Goal: Transaction & Acquisition: Purchase product/service

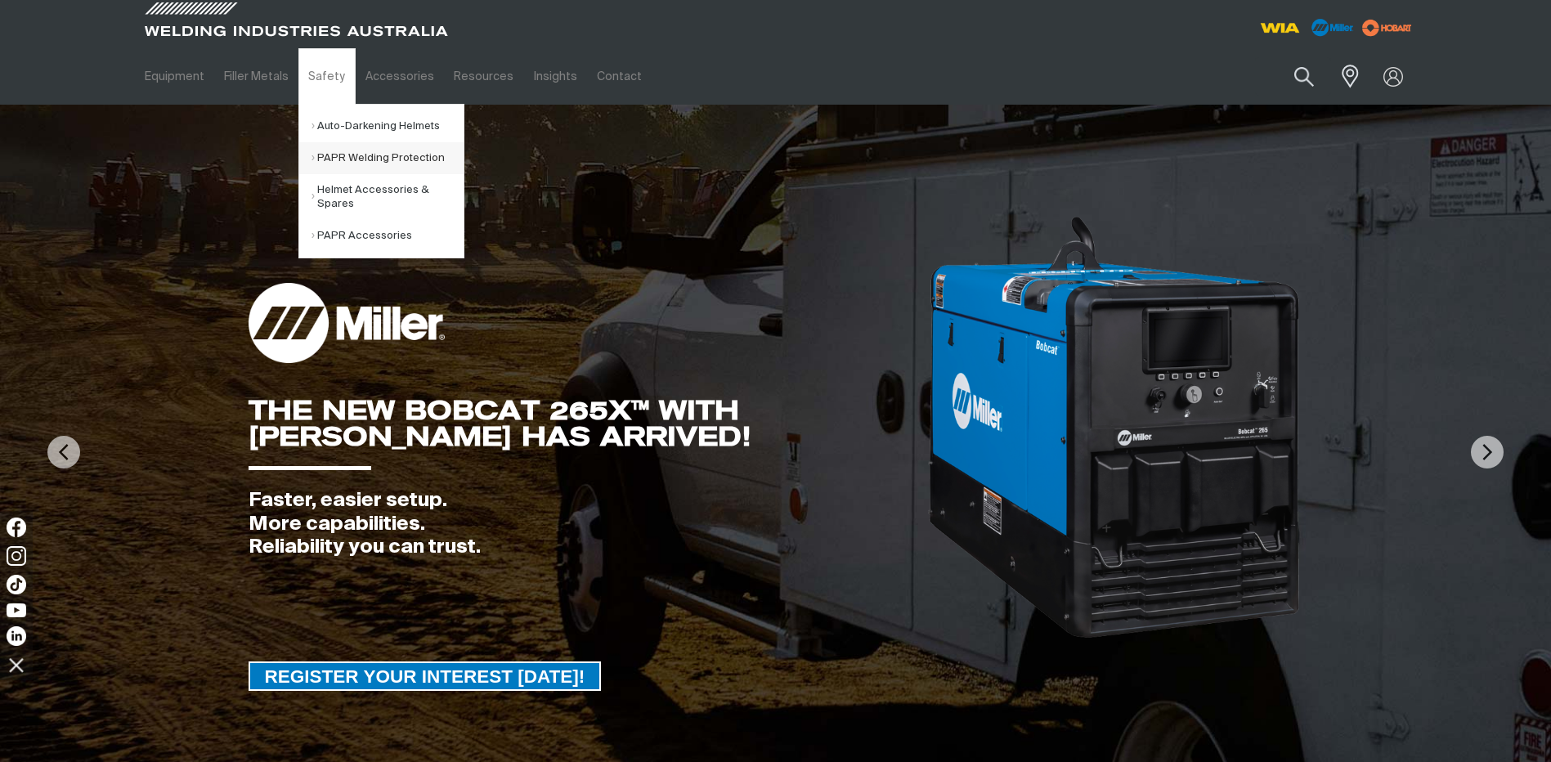
click at [346, 159] on link "PAPR Welding Protection" at bounding box center [388, 158] width 152 height 32
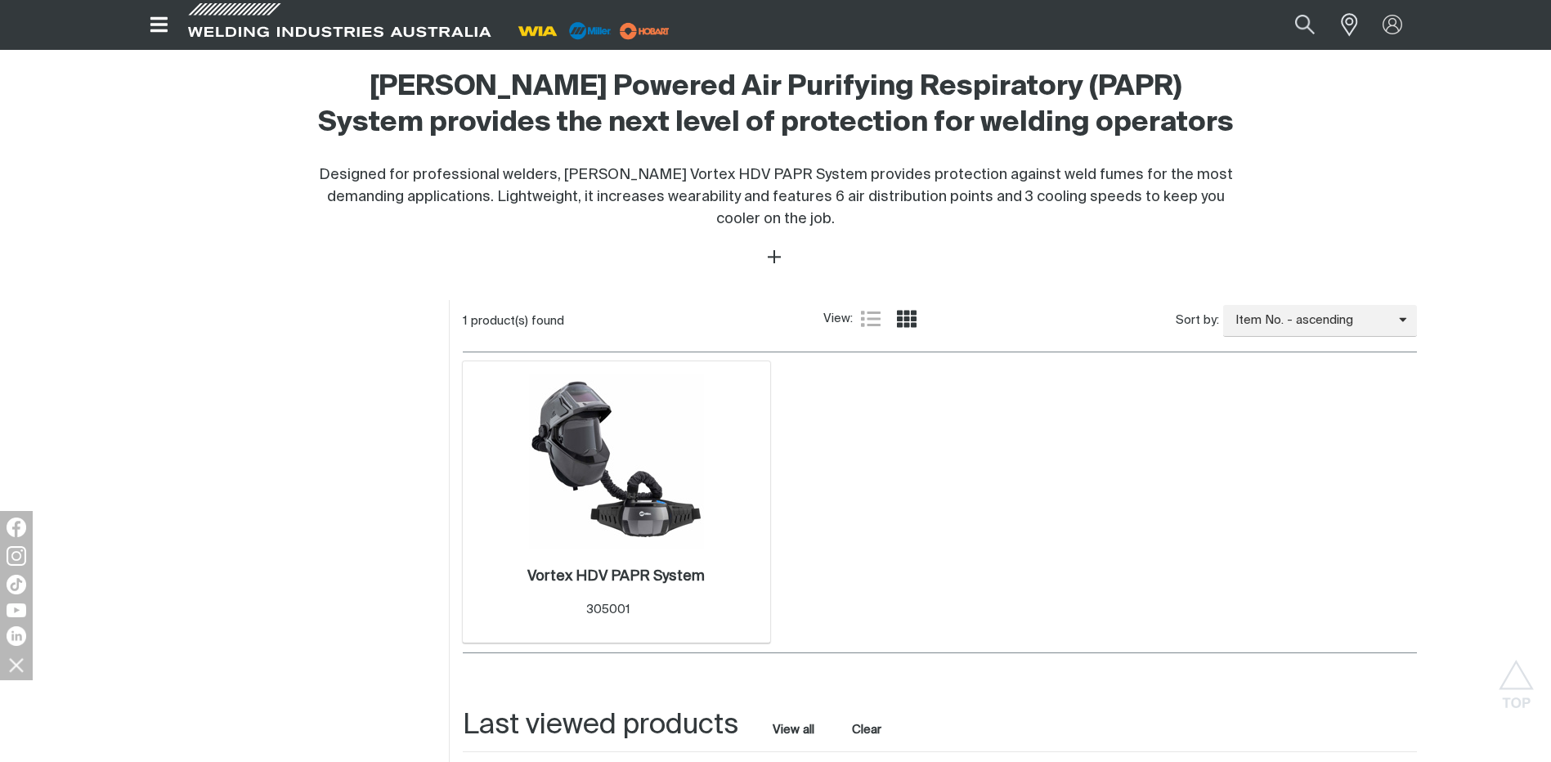
scroll to position [572, 0]
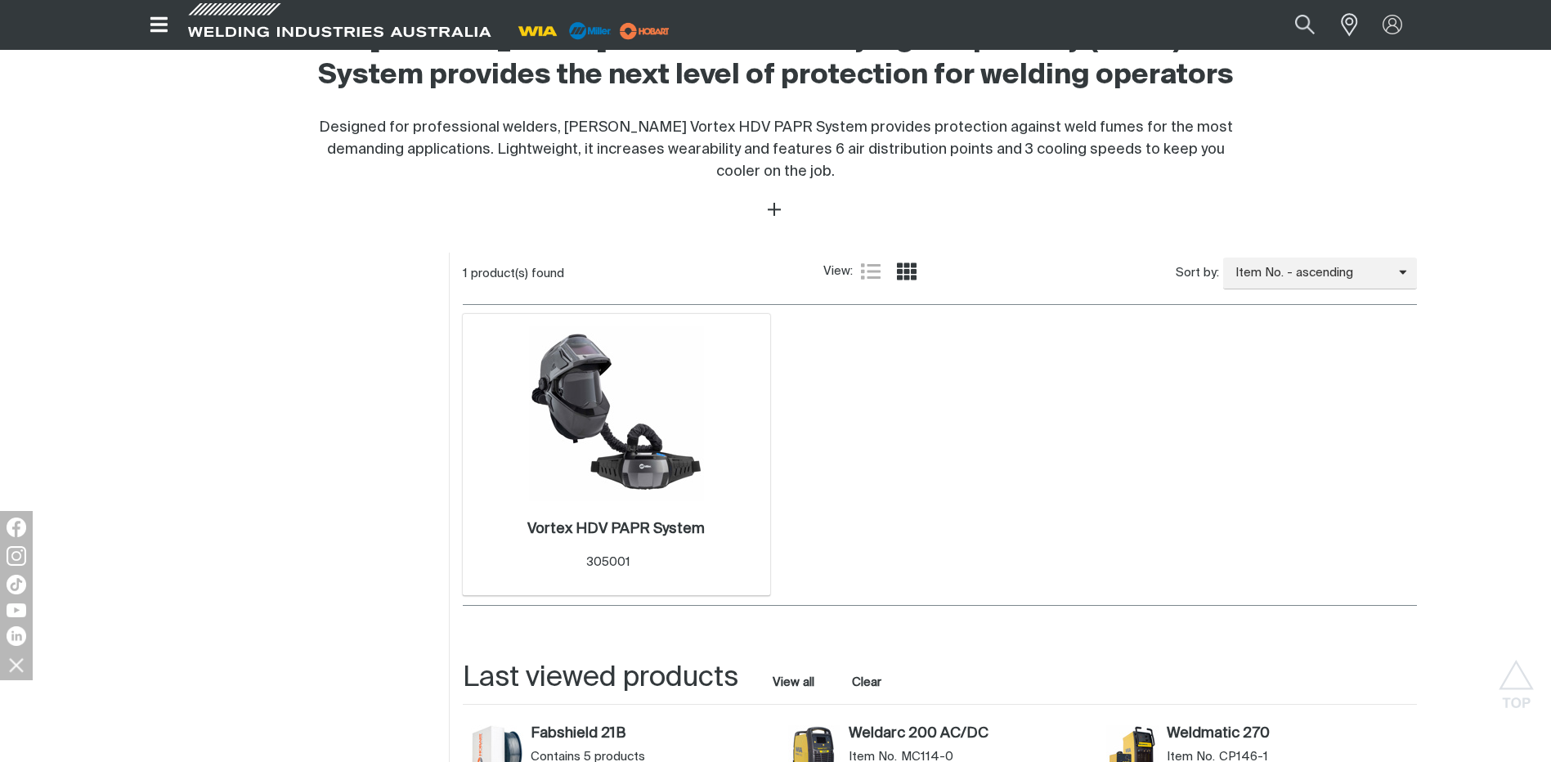
click at [583, 410] on img at bounding box center [616, 413] width 175 height 175
